Goal: Task Accomplishment & Management: Manage account settings

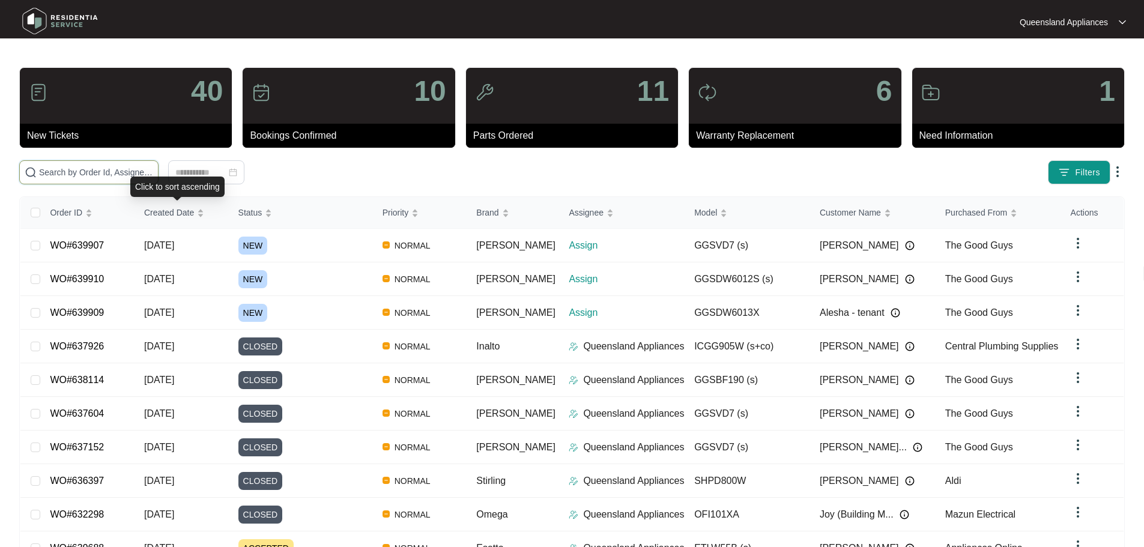
click at [153, 175] on input "text" at bounding box center [96, 172] width 114 height 13
paste input "639907"
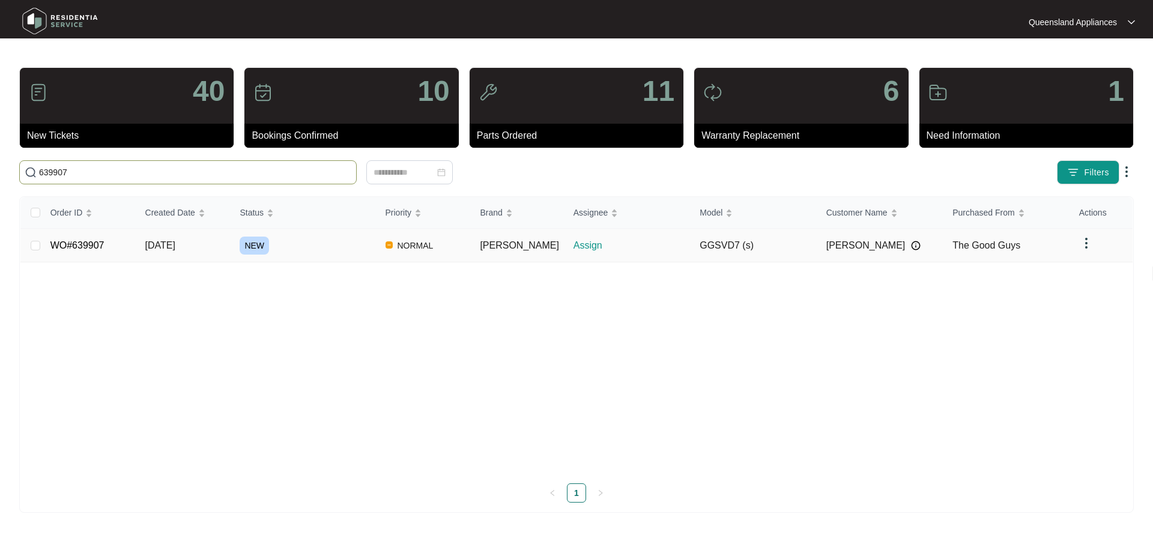
type input "639907"
click at [202, 246] on td "[DATE]" at bounding box center [183, 246] width 95 height 34
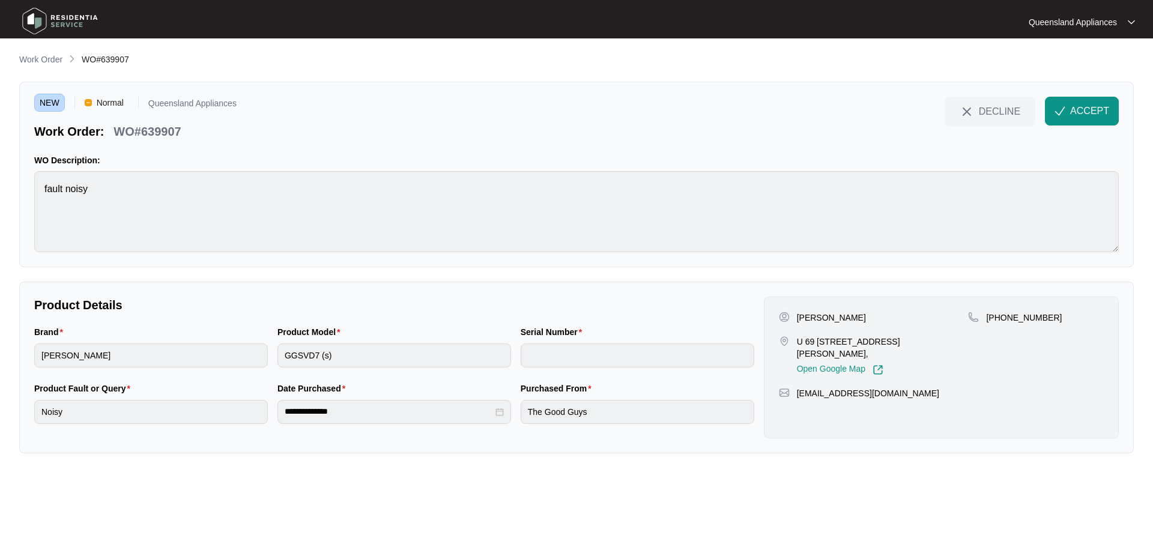
click at [160, 129] on p "WO#639907" at bounding box center [147, 131] width 67 height 17
copy p "639907"
click at [1030, 318] on p "[PHONE_NUMBER]" at bounding box center [1024, 318] width 76 height 12
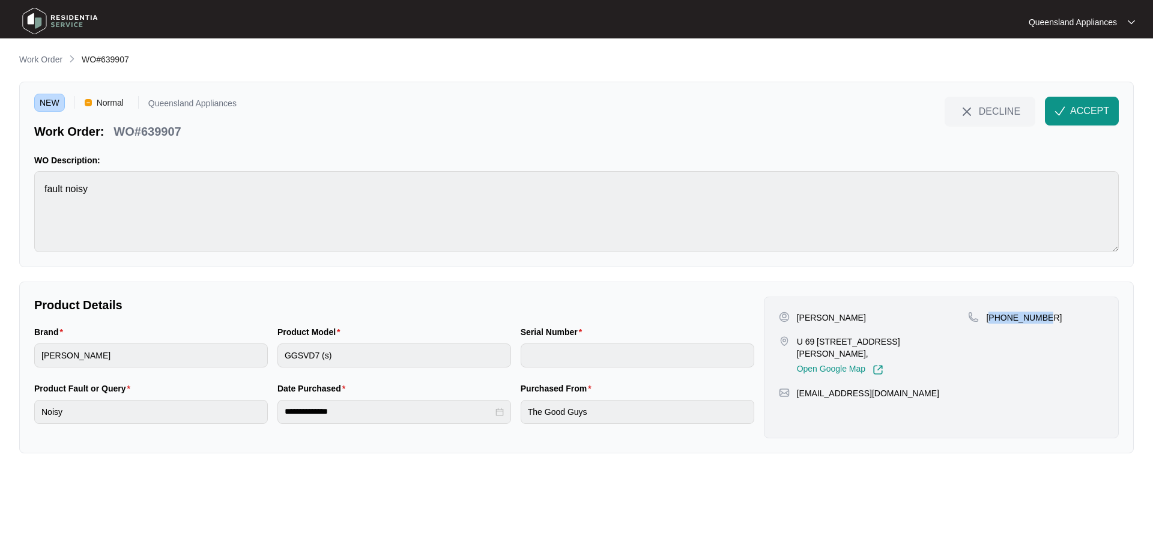
copy p "61421863773"
click at [1082, 106] on span "ACCEPT" at bounding box center [1090, 111] width 39 height 14
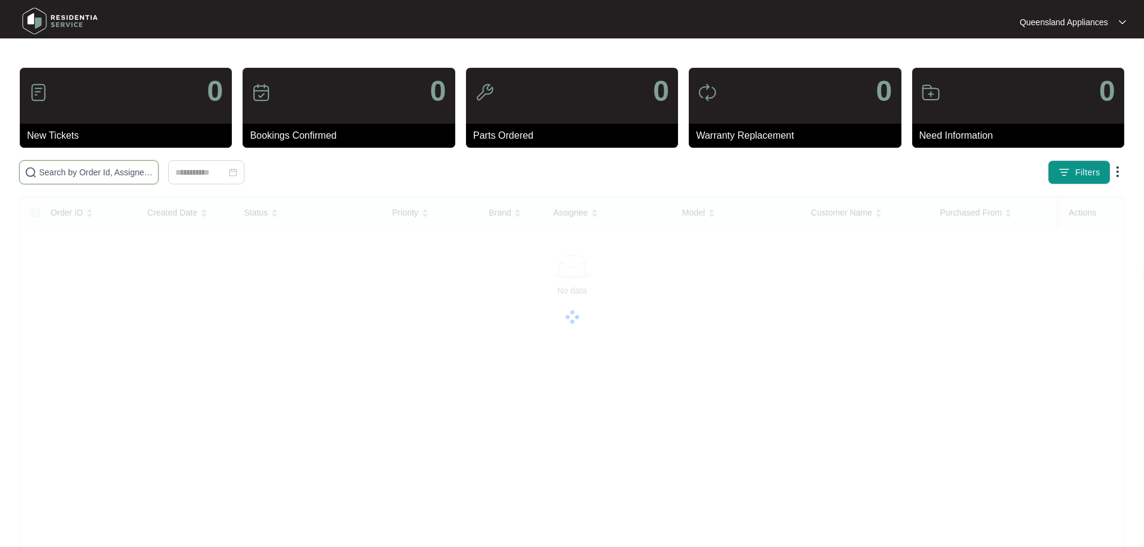
click at [153, 177] on input "text" at bounding box center [96, 172] width 114 height 13
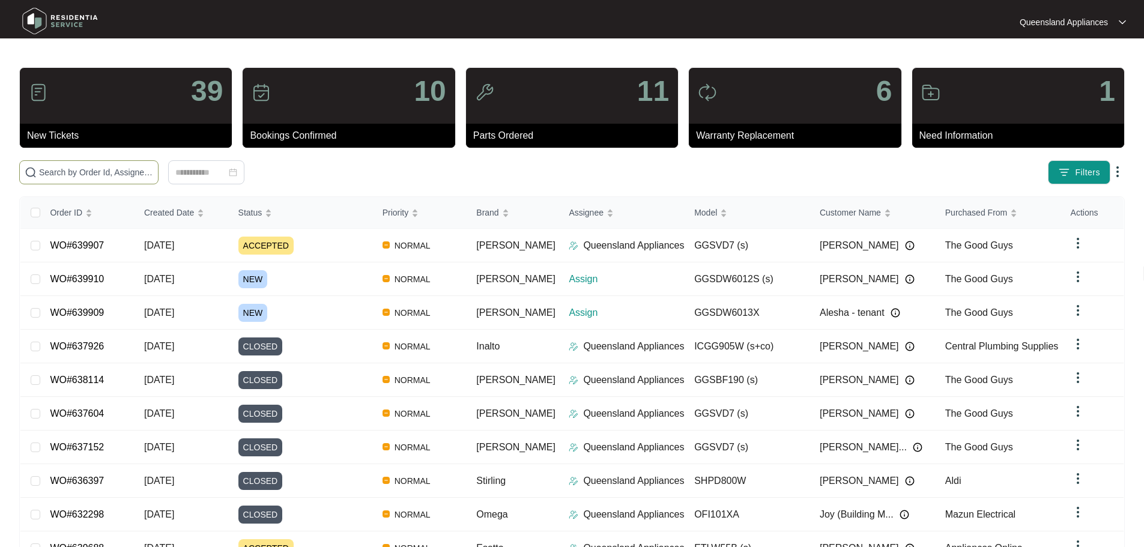
paste input "639910"
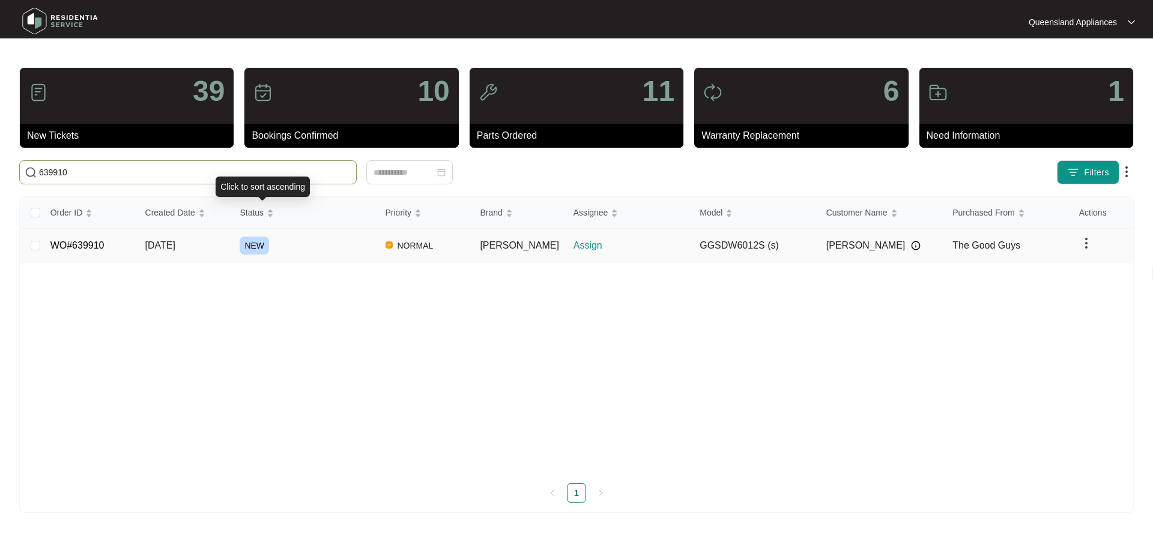
type input "639910"
click at [322, 242] on div "NEW" at bounding box center [308, 246] width 136 height 18
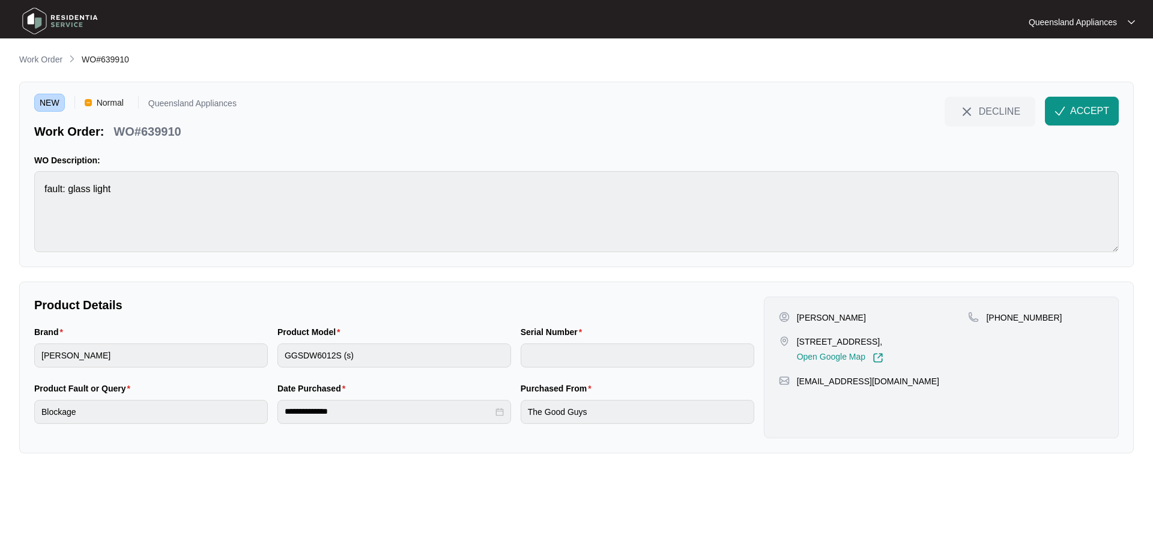
click at [175, 127] on p "WO#639910" at bounding box center [147, 131] width 67 height 17
copy p "639910"
click at [1018, 314] on p "+61451351017" at bounding box center [1024, 318] width 76 height 12
click at [1018, 313] on p "+61451351017" at bounding box center [1024, 318] width 76 height 12
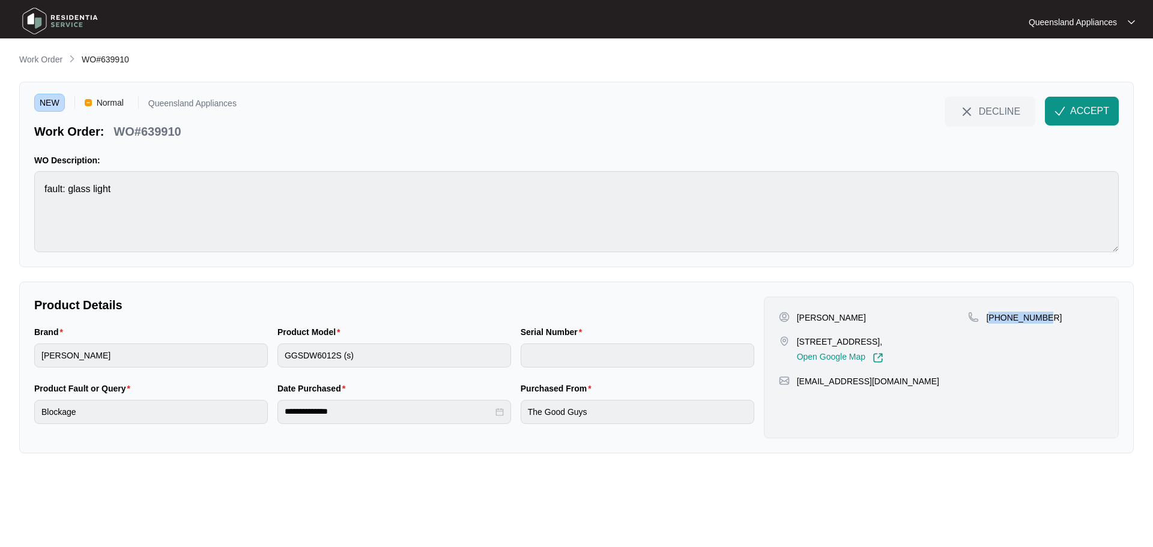
copy p "61451351017"
click at [1096, 112] on span "ACCEPT" at bounding box center [1090, 111] width 39 height 14
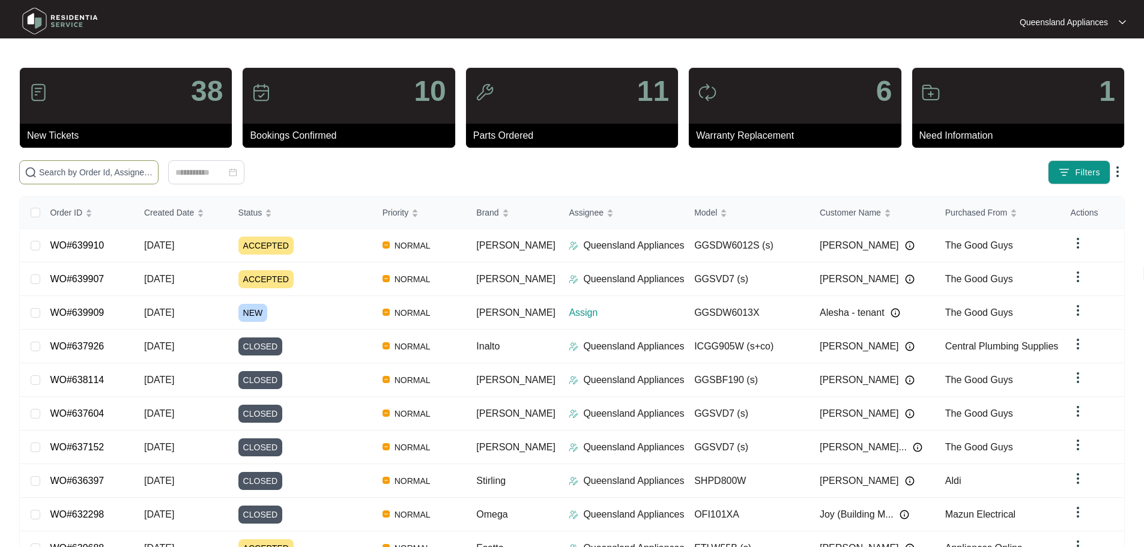
click at [159, 180] on span at bounding box center [88, 172] width 139 height 24
paste input "639909"
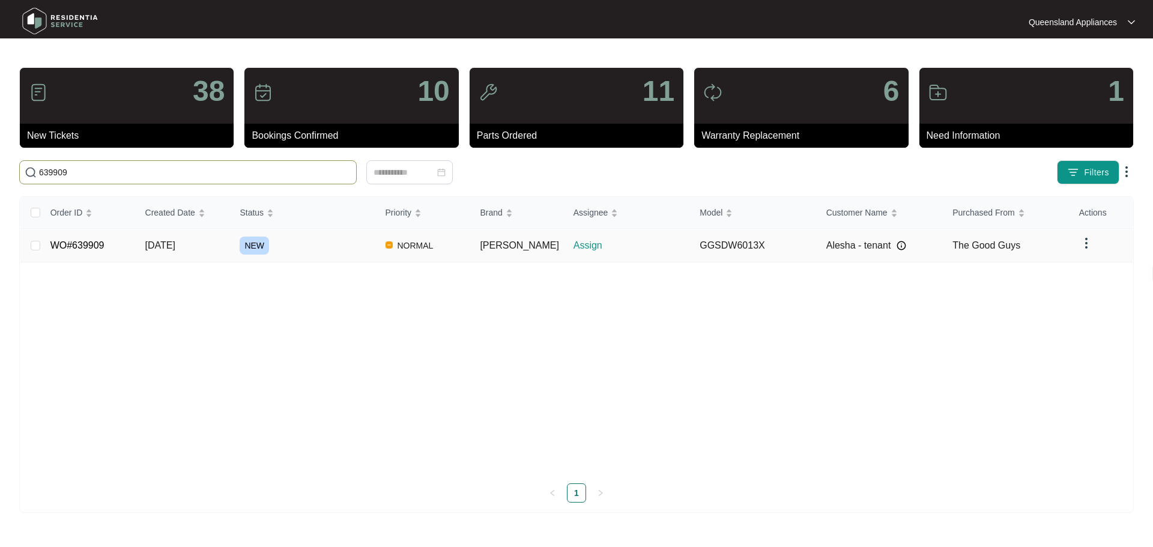
type input "639909"
click at [314, 242] on div "NEW" at bounding box center [308, 246] width 136 height 18
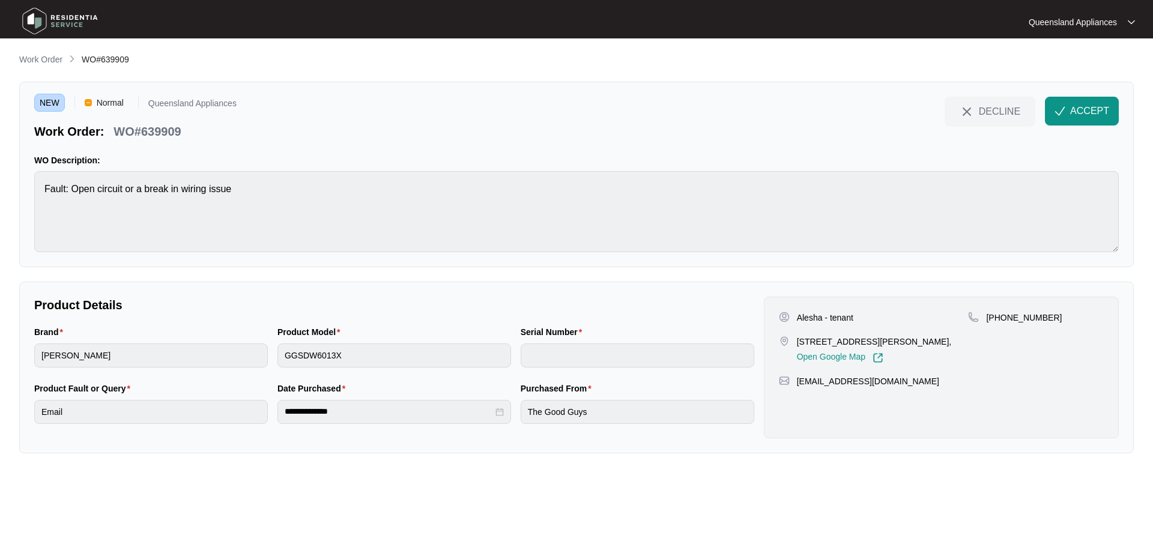
click at [160, 131] on p "WO#639909" at bounding box center [147, 131] width 67 height 17
copy p "639909"
click at [1036, 320] on p "+61405510848" at bounding box center [1024, 318] width 76 height 12
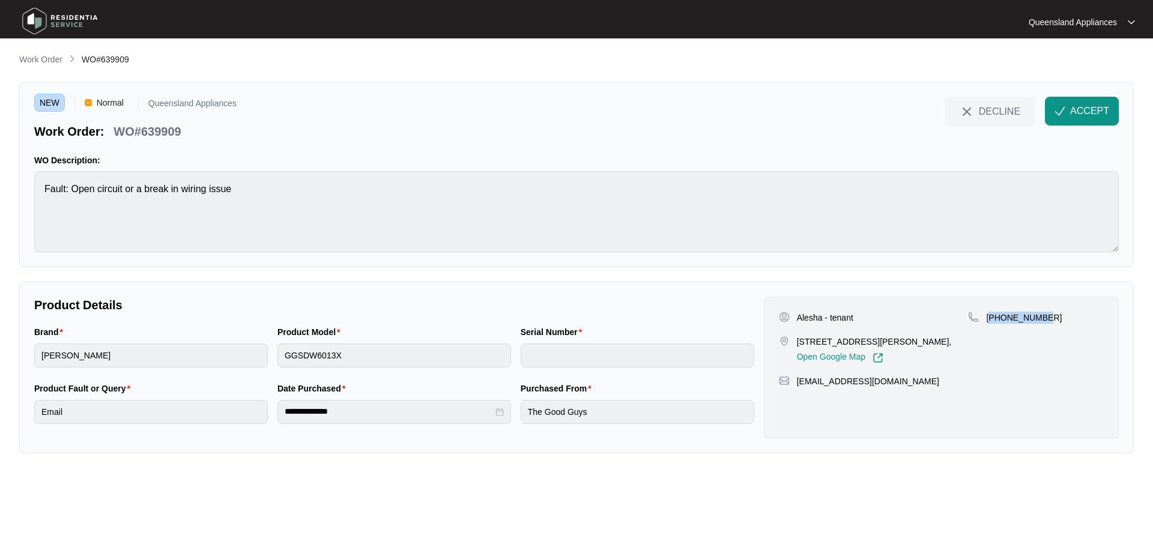
copy p "61405510848"
click at [1104, 108] on span "ACCEPT" at bounding box center [1090, 111] width 39 height 14
